Goal: Task Accomplishment & Management: Manage account settings

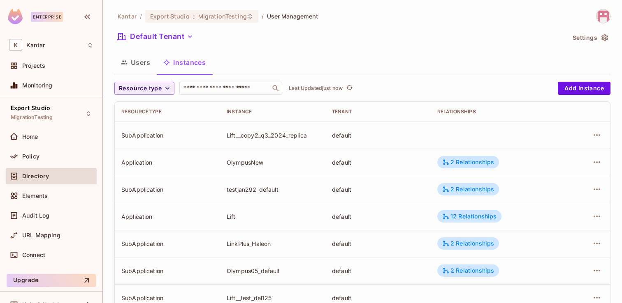
scroll to position [271, 0]
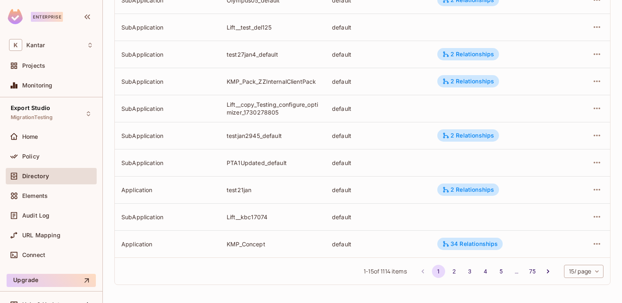
click at [593, 275] on body "Enterprise K Kantar Projects Monitoring Export Studio MigrationTesting Home Pol…" at bounding box center [311, 151] width 622 height 303
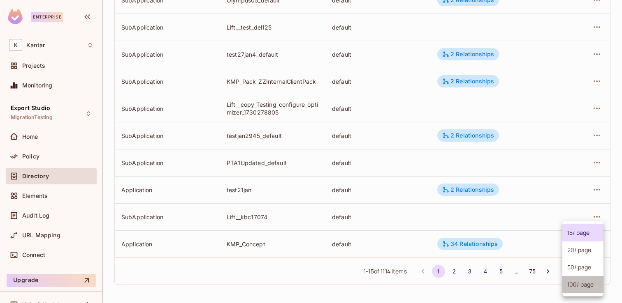
click at [588, 287] on li "100 / page" at bounding box center [582, 284] width 41 height 17
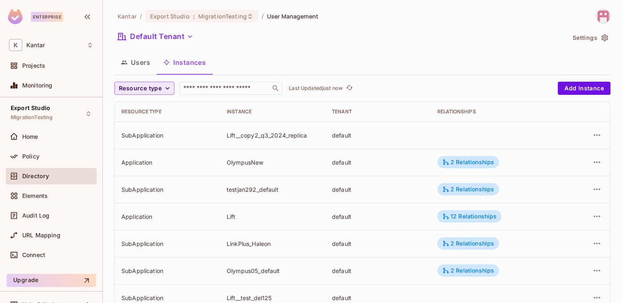
click at [168, 90] on icon "button" at bounding box center [167, 88] width 8 height 8
click at [156, 120] on li "SubApplication" at bounding box center [141, 125] width 55 height 18
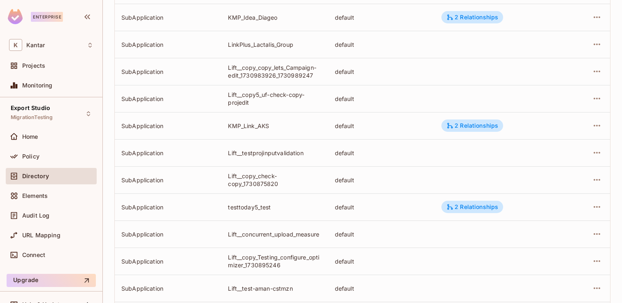
scroll to position [507, 0]
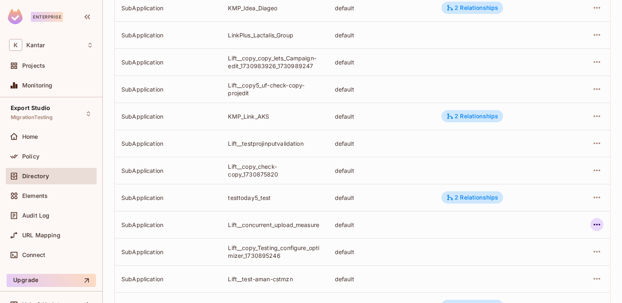
click at [598, 225] on icon "button" at bounding box center [596, 225] width 7 height 2
click at [558, 264] on span "Edit Attributes" at bounding box center [537, 261] width 46 height 13
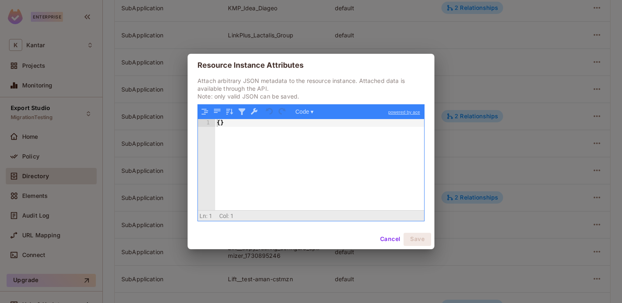
click at [391, 241] on button "Cancel" at bounding box center [390, 239] width 27 height 13
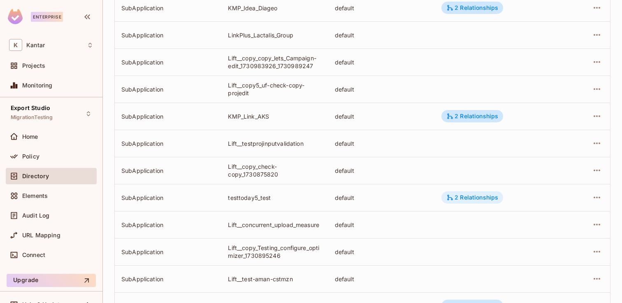
click at [497, 197] on div "2 Relationships" at bounding box center [472, 197] width 52 height 7
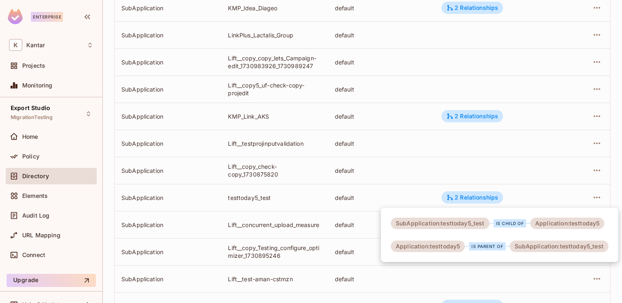
click at [615, 266] on div at bounding box center [311, 151] width 622 height 303
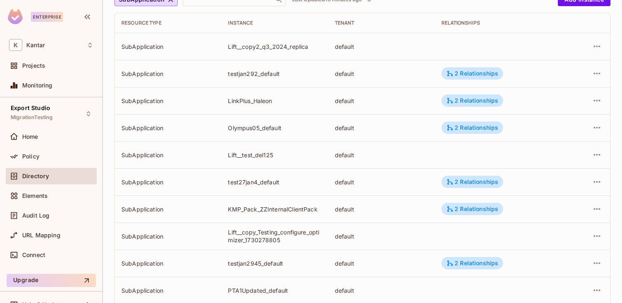
scroll to position [0, 0]
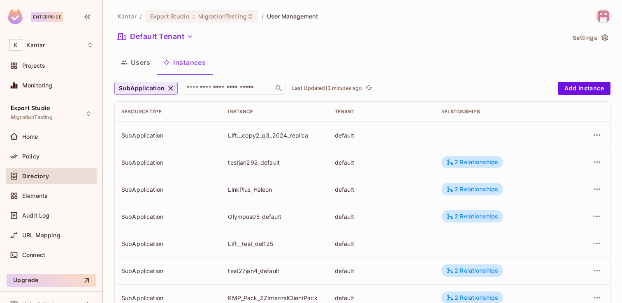
click at [168, 88] on icon "button" at bounding box center [171, 88] width 8 height 8
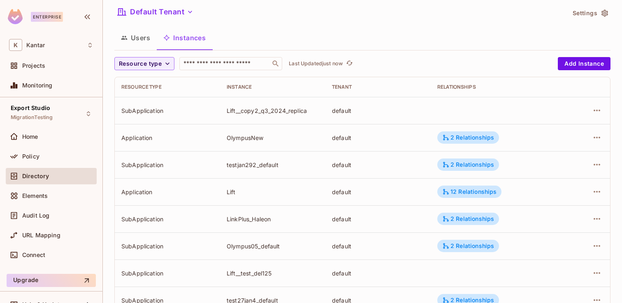
scroll to position [32, 0]
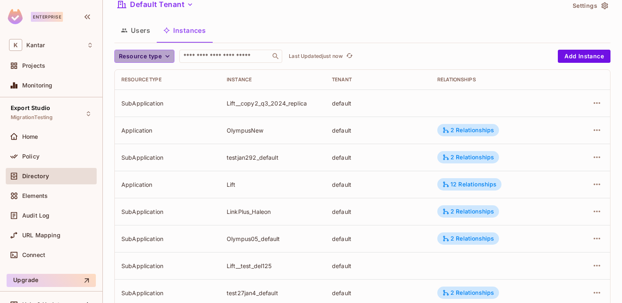
click at [167, 59] on icon "button" at bounding box center [167, 56] width 8 height 8
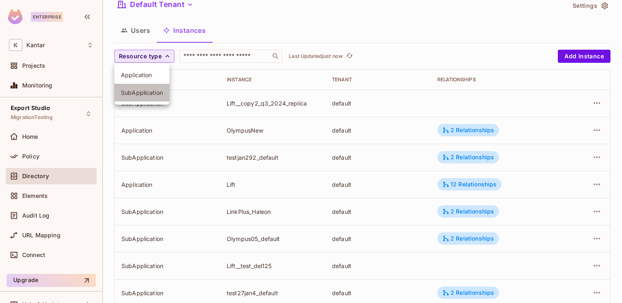
click at [149, 94] on span "SubApplication" at bounding box center [142, 93] width 42 height 8
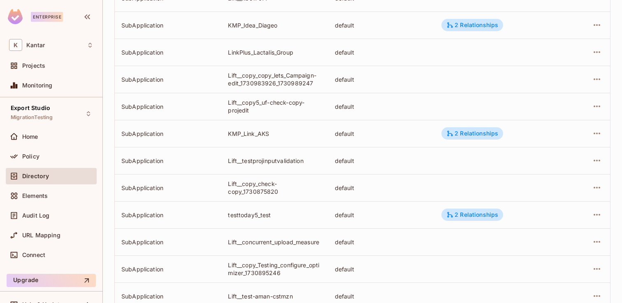
scroll to position [491, 0]
